Goal: Task Accomplishment & Management: Manage account settings

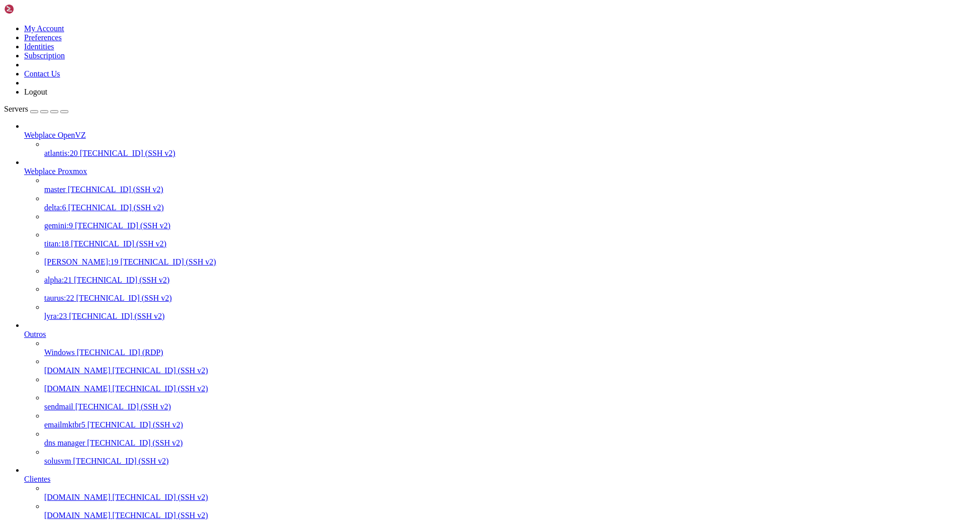
scroll to position [27, 0]
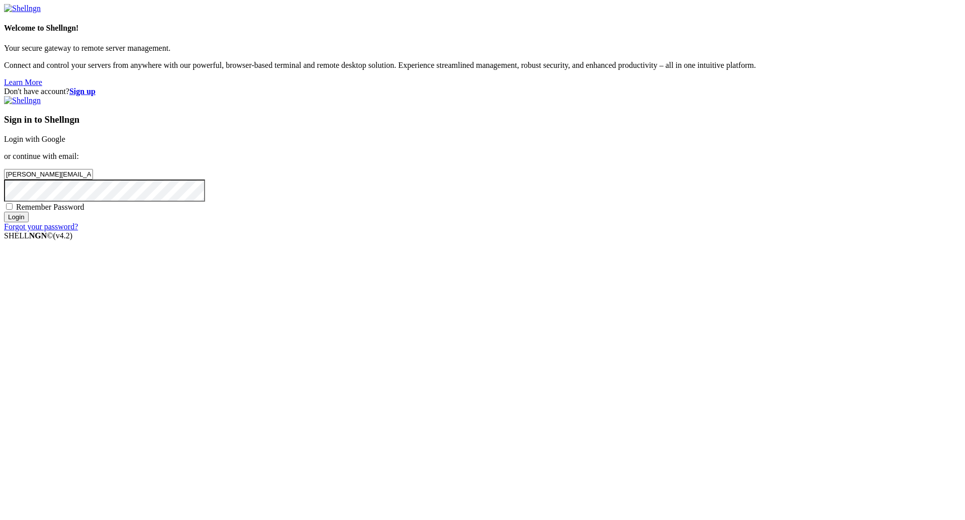
click at [29, 222] on input "Login" at bounding box center [16, 217] width 25 height 11
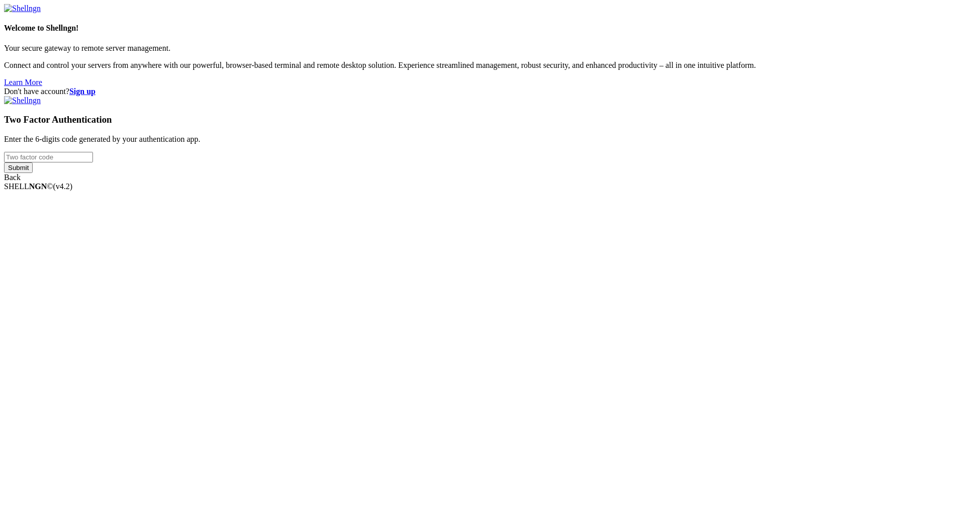
click at [93, 162] on input "number" at bounding box center [48, 157] width 89 height 11
paste input "347186"
type input "347186"
click at [33, 173] on input "Submit" at bounding box center [18, 167] width 29 height 11
